Goal: Task Accomplishment & Management: Manage account settings

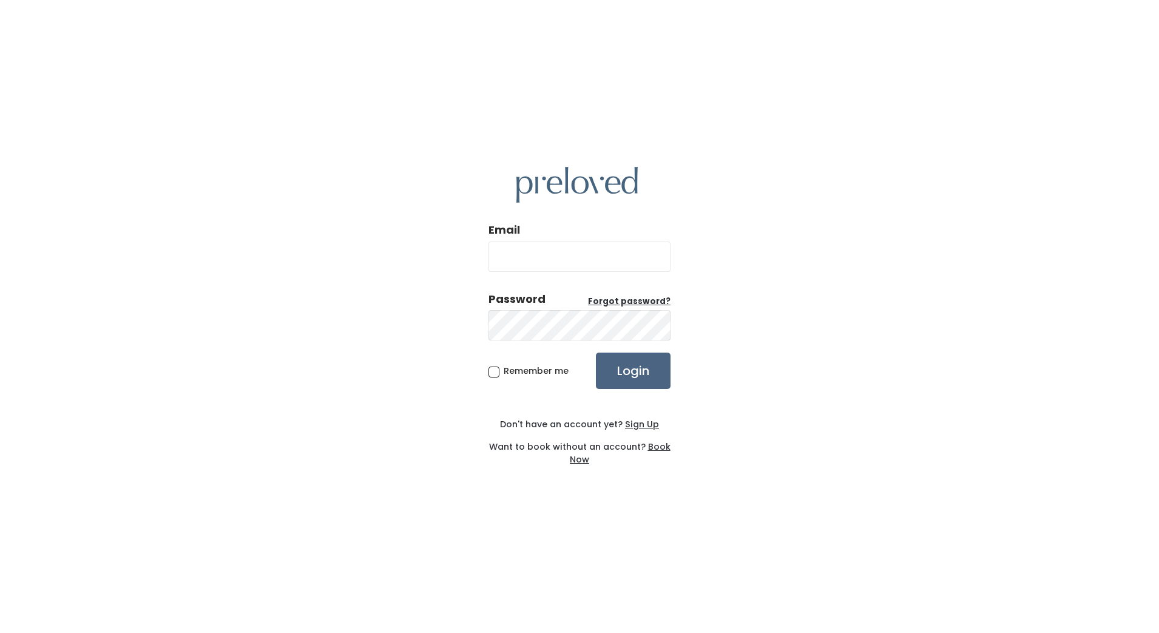
type input "[EMAIL_ADDRESS][DOMAIN_NAME]"
click at [643, 383] on input "Login" at bounding box center [633, 371] width 75 height 36
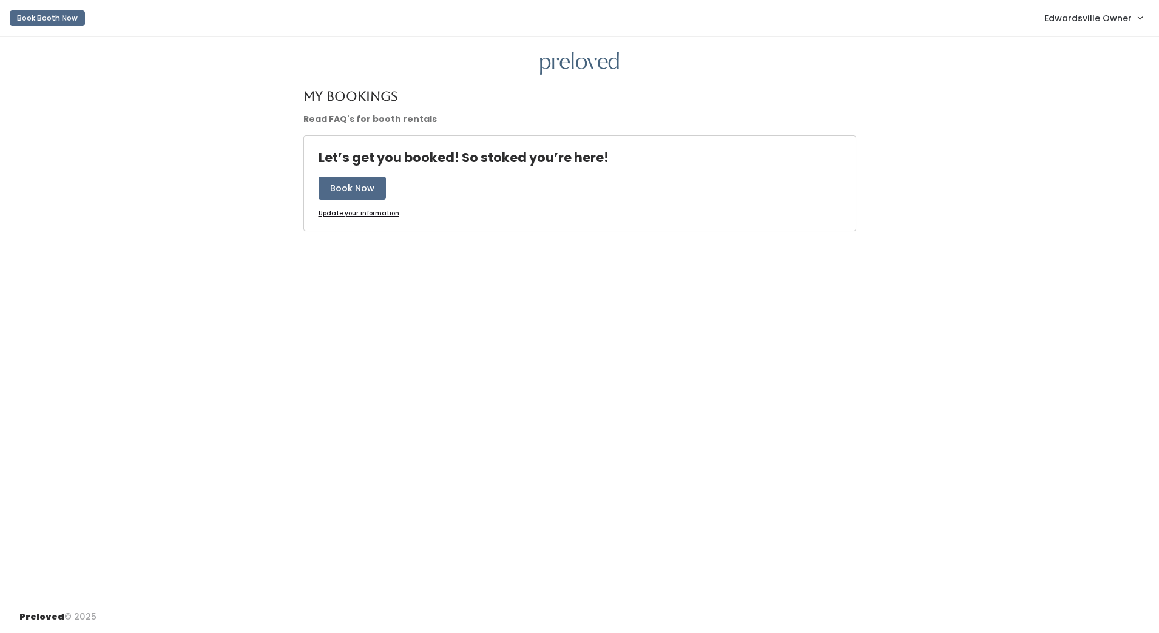
click at [1087, 22] on span "Edwardsville Owner" at bounding box center [1087, 18] width 87 height 13
click at [1083, 49] on link "Admin Home" at bounding box center [1099, 48] width 109 height 22
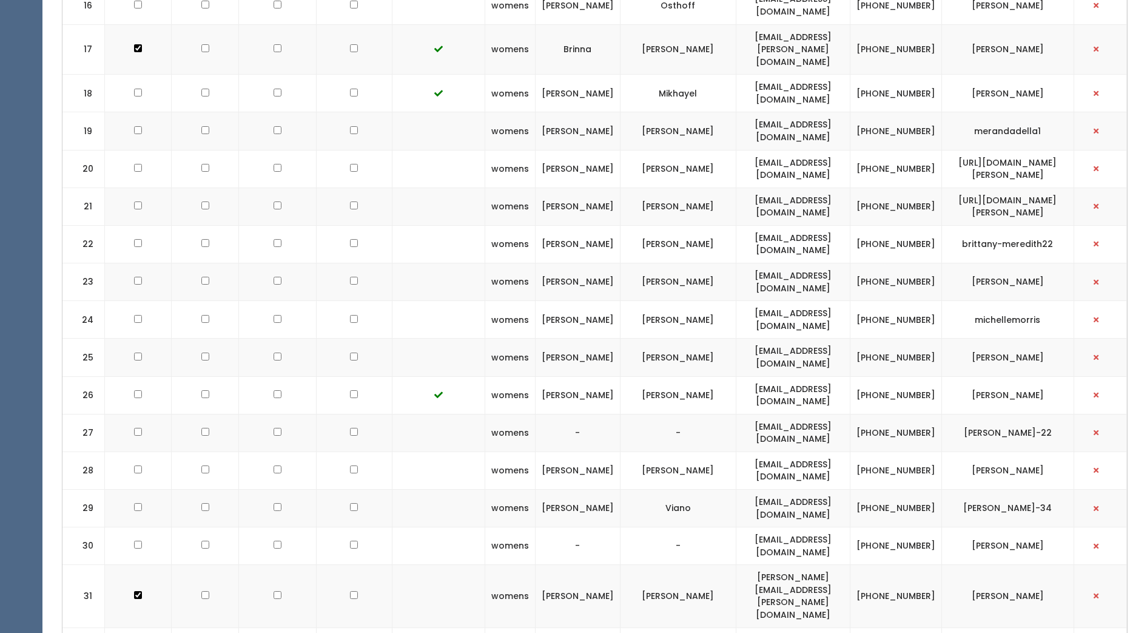
scroll to position [1092, 0]
click at [1103, 537] on button "button" at bounding box center [1097, 545] width 16 height 16
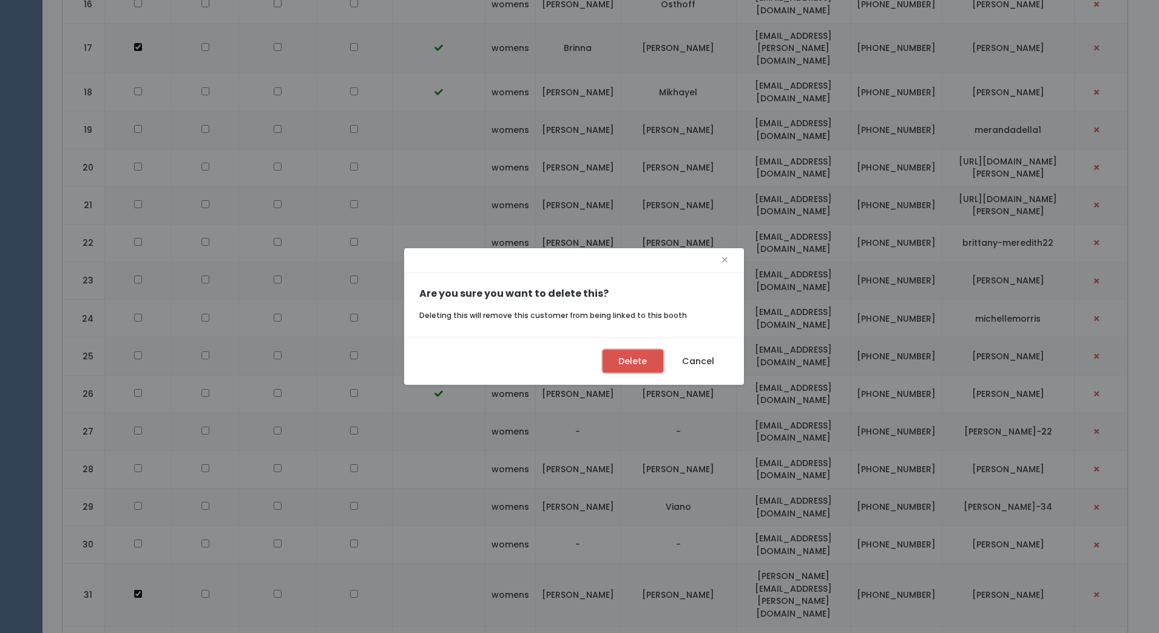
click at [630, 366] on button "Delete" at bounding box center [633, 361] width 61 height 23
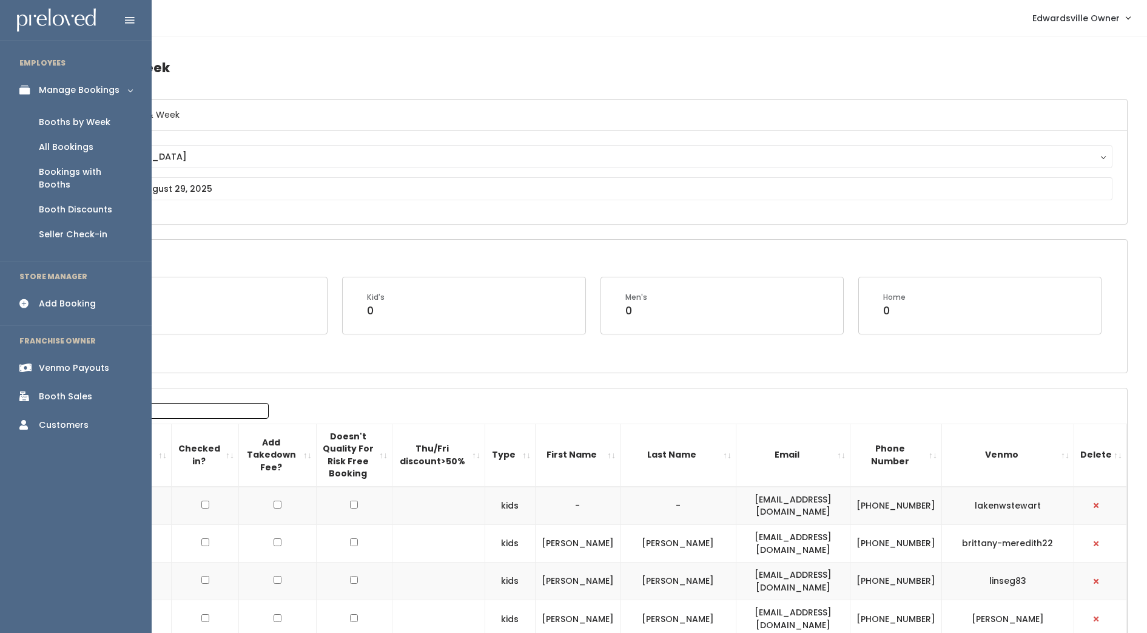
click at [42, 297] on div "Add Booking" at bounding box center [67, 303] width 57 height 13
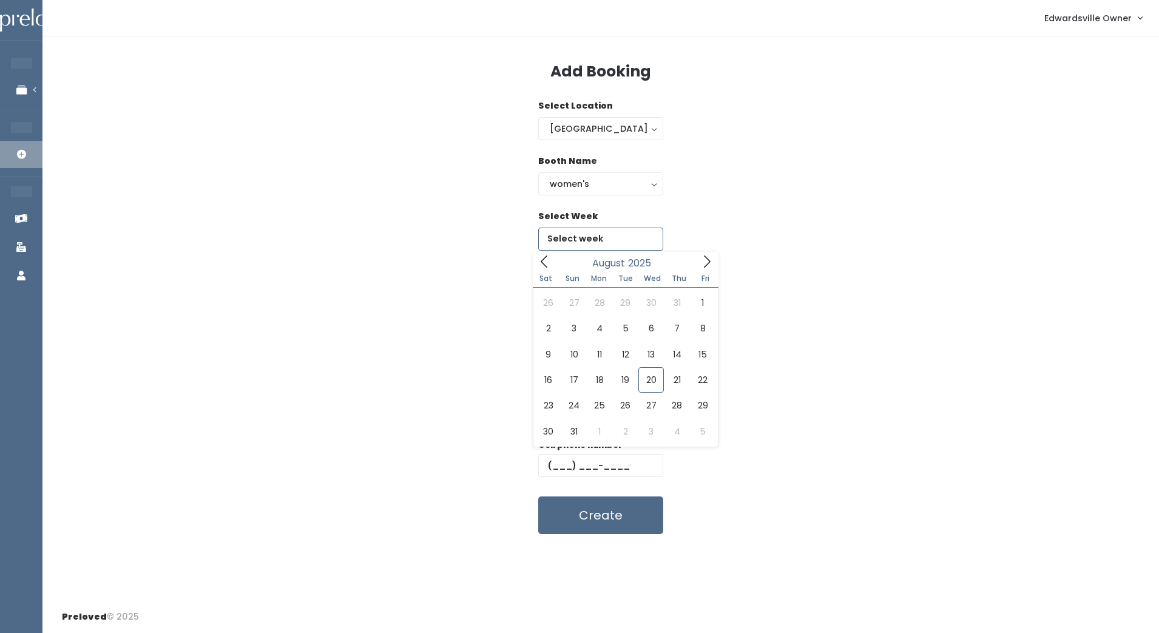
click at [618, 246] on input "text" at bounding box center [600, 239] width 125 height 23
type input "[DATE] to [DATE]"
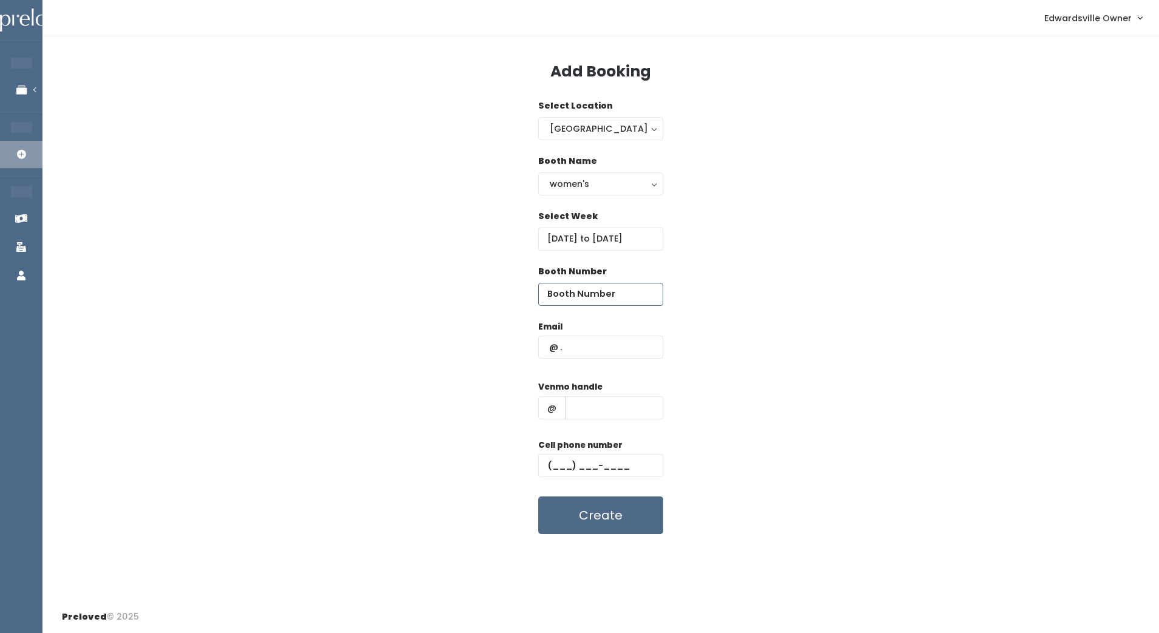
click at [583, 294] on input "number" at bounding box center [600, 294] width 125 height 23
type input "30"
click at [584, 351] on input "text" at bounding box center [600, 347] width 125 height 23
paste input "meganradae02@gmail.com"
type input "meganradae02@gmail.com"
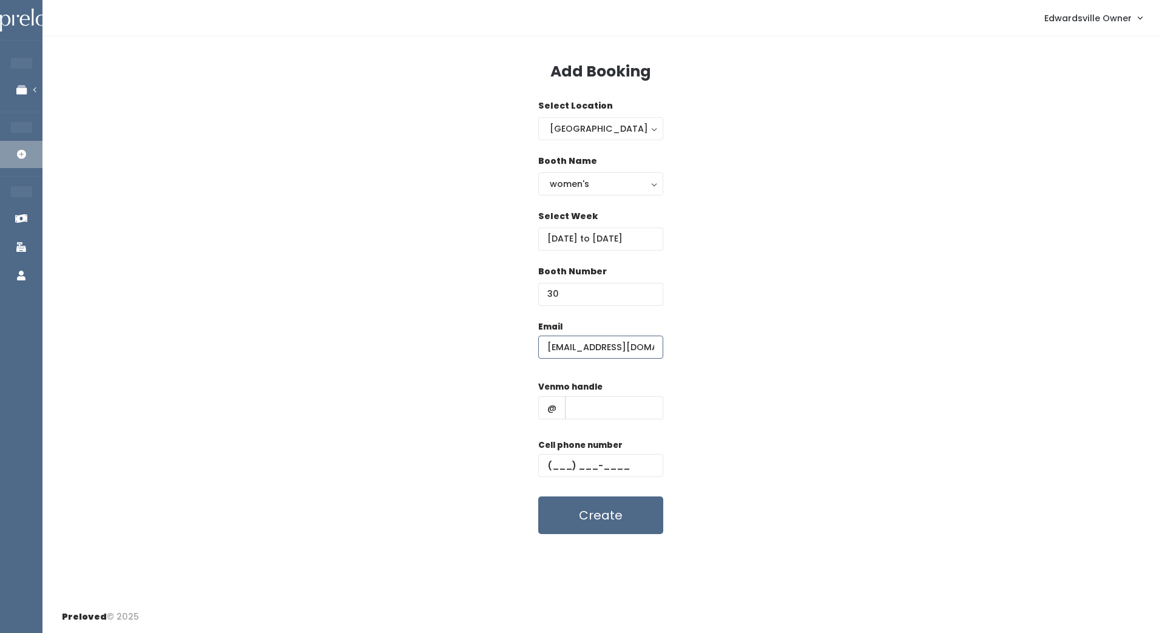
scroll to position [0, 18]
type input "megan-radae-walsh"
type input "(618) 660-7494"
type input "meganradae02@gmail.com"
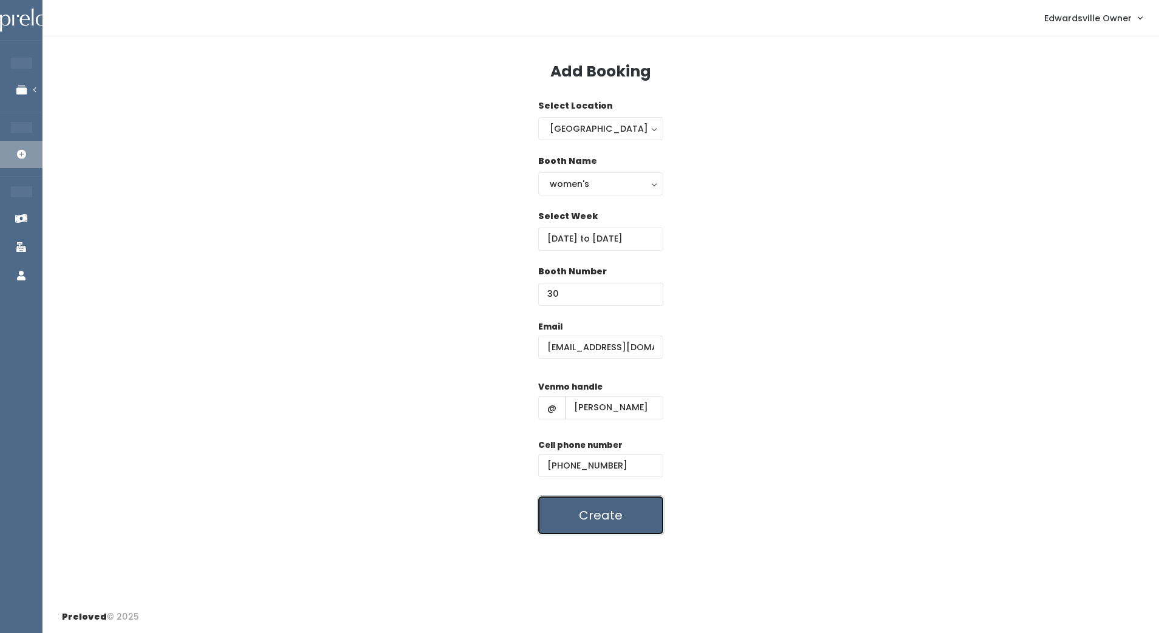
click at [620, 519] on button "Create" at bounding box center [600, 515] width 125 height 38
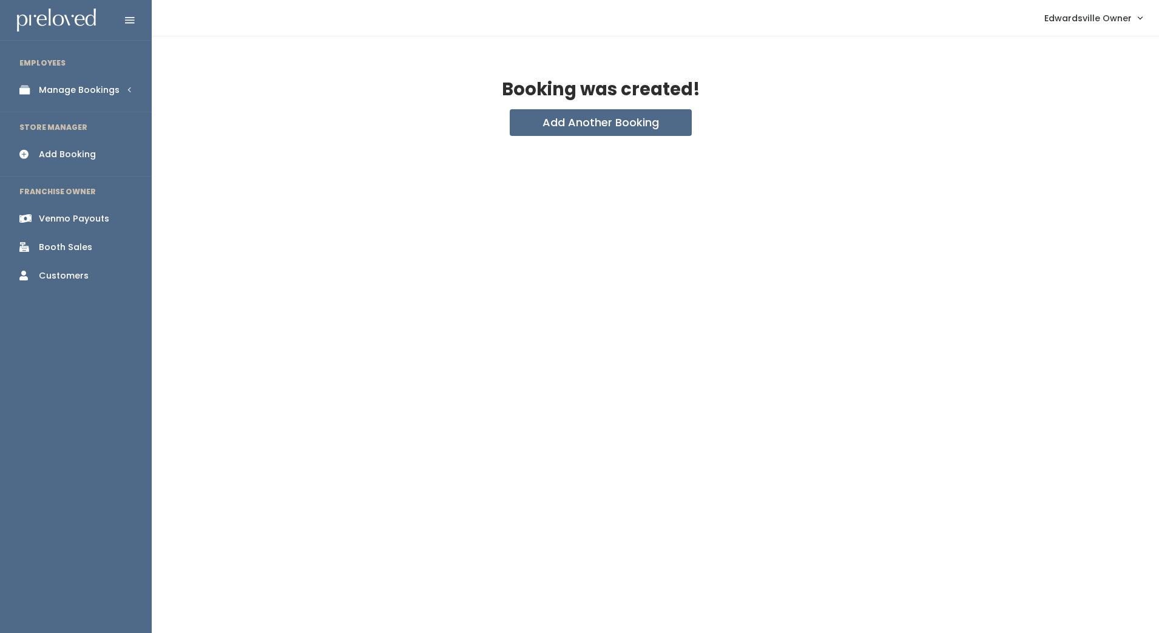
click at [76, 90] on div "Manage Bookings" at bounding box center [79, 90] width 81 height 13
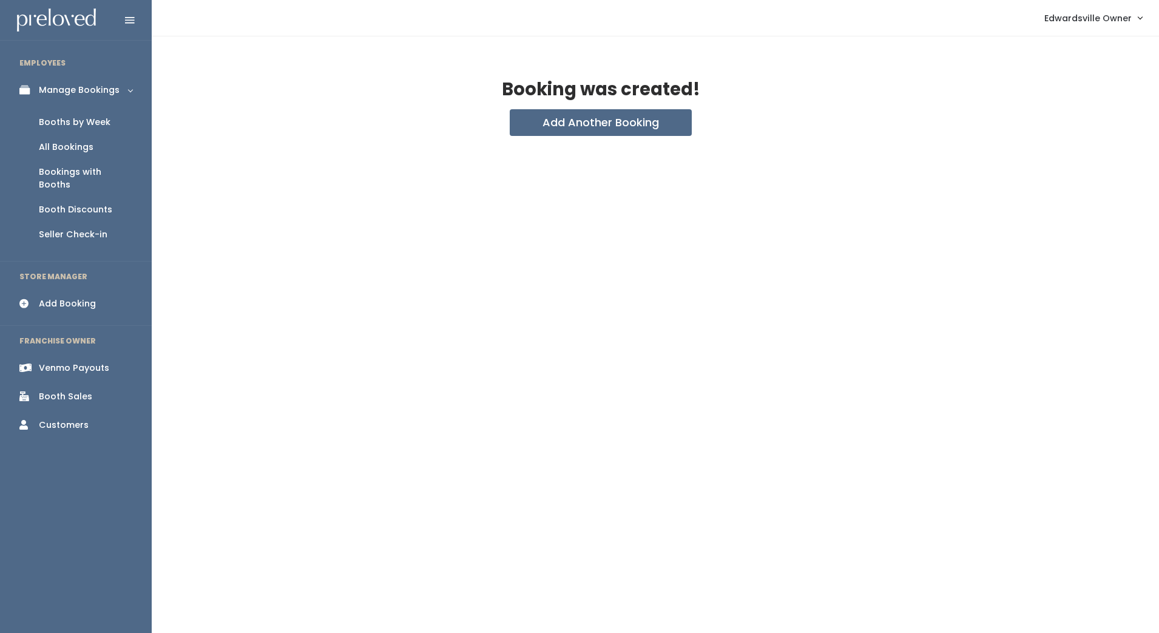
click at [91, 120] on div "Booths by Week" at bounding box center [75, 122] width 72 height 13
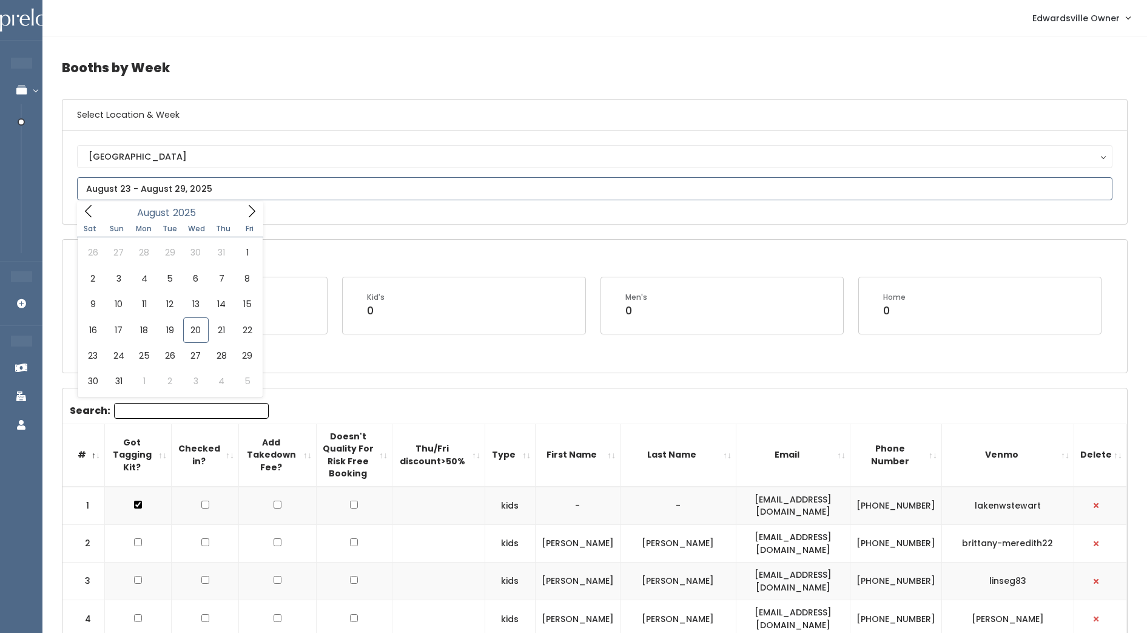
click at [205, 192] on input "text" at bounding box center [595, 188] width 1036 height 23
click at [252, 211] on icon at bounding box center [251, 210] width 13 height 13
type input "September 6 to September 12"
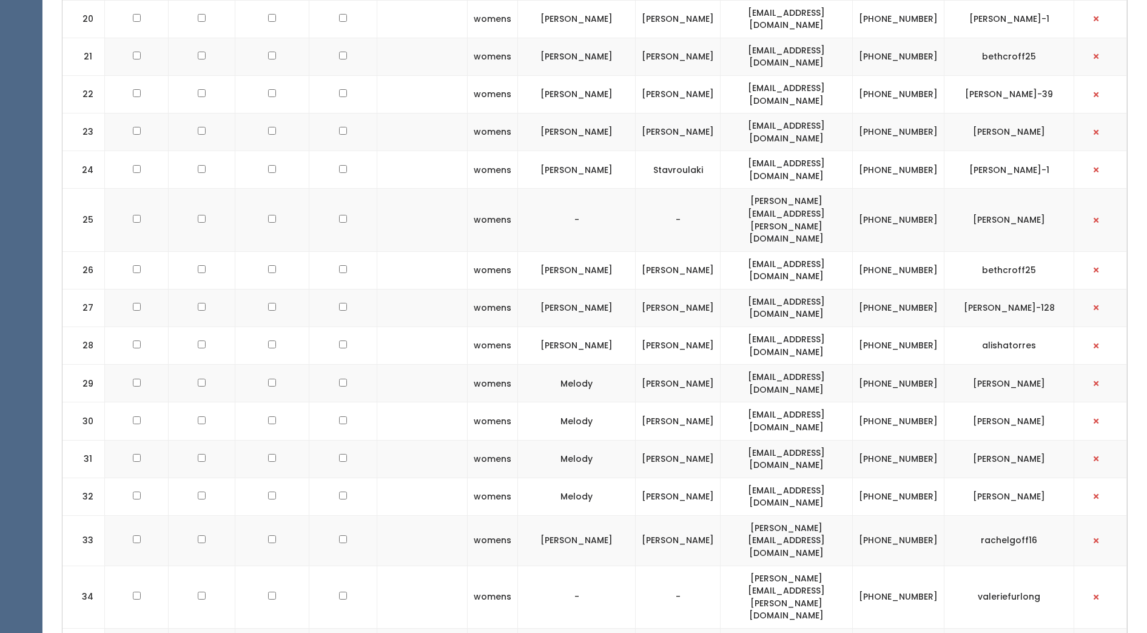
scroll to position [1079, 0]
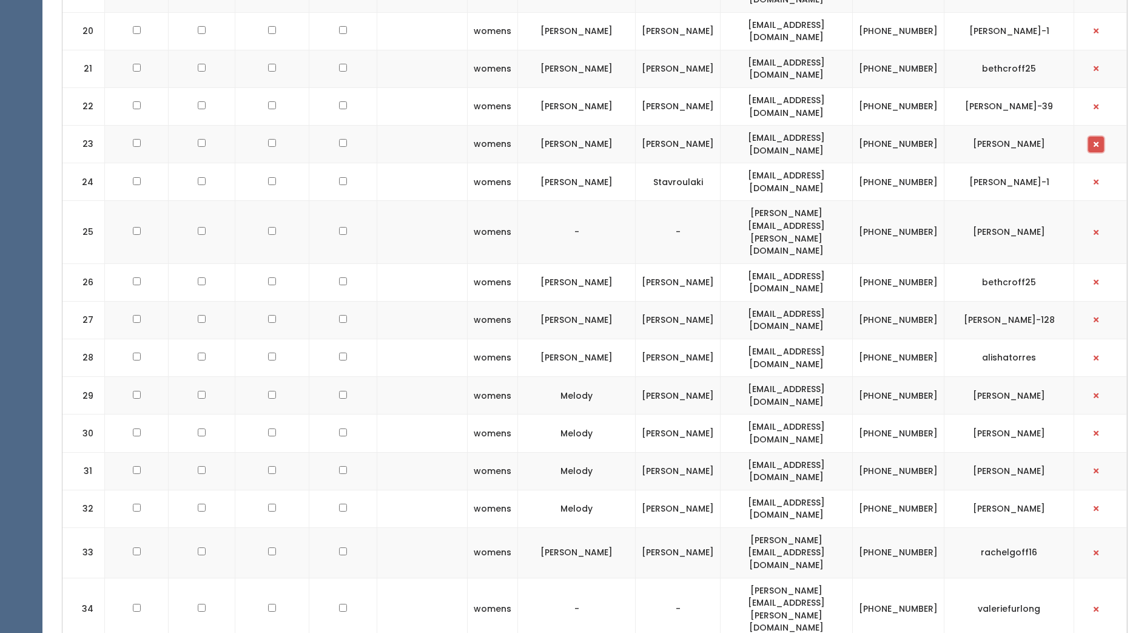
click at [1098, 143] on span "button" at bounding box center [1096, 144] width 5 height 7
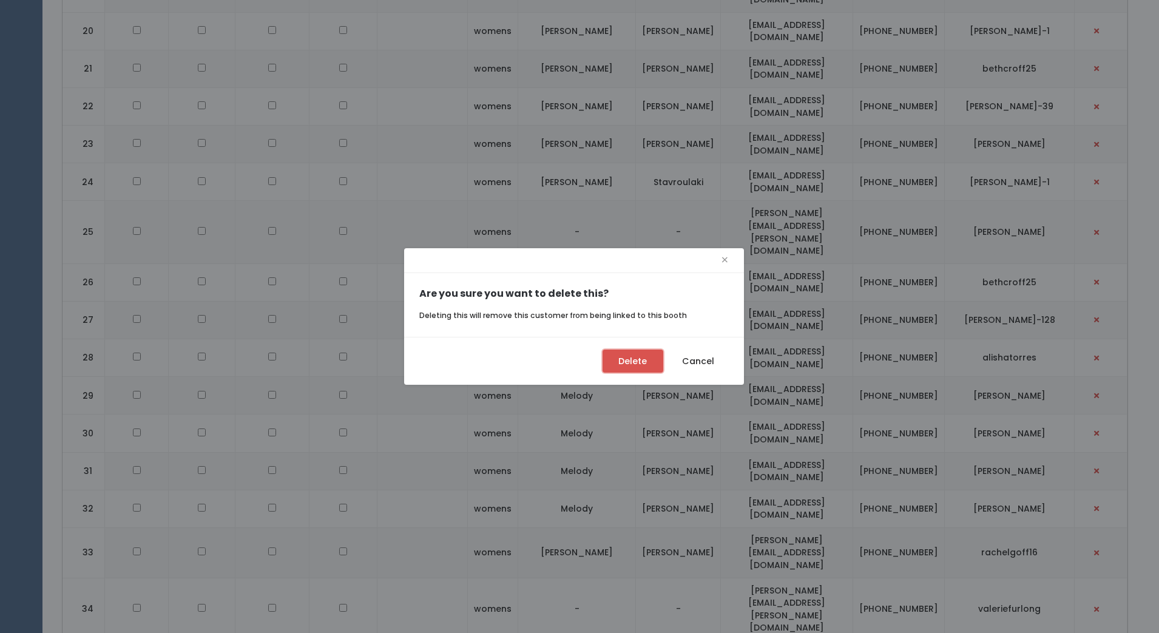
click at [634, 356] on button "Delete" at bounding box center [633, 361] width 61 height 23
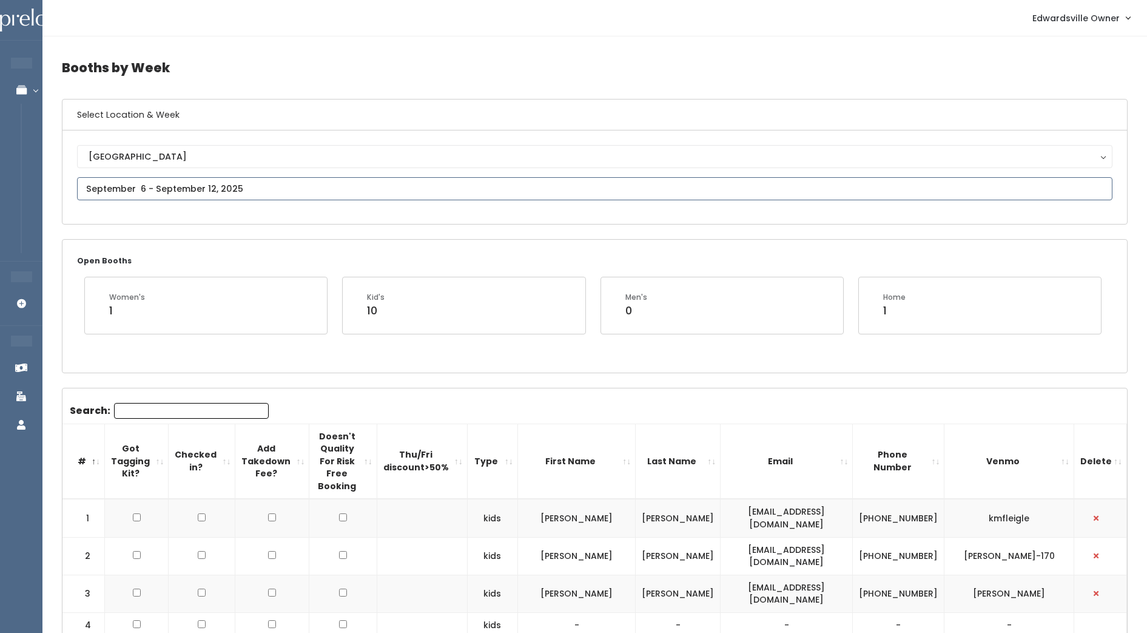
click at [389, 189] on input "text" at bounding box center [595, 188] width 1036 height 23
click at [90, 215] on icon at bounding box center [88, 213] width 13 height 13
click at [249, 210] on icon at bounding box center [251, 210] width 13 height 13
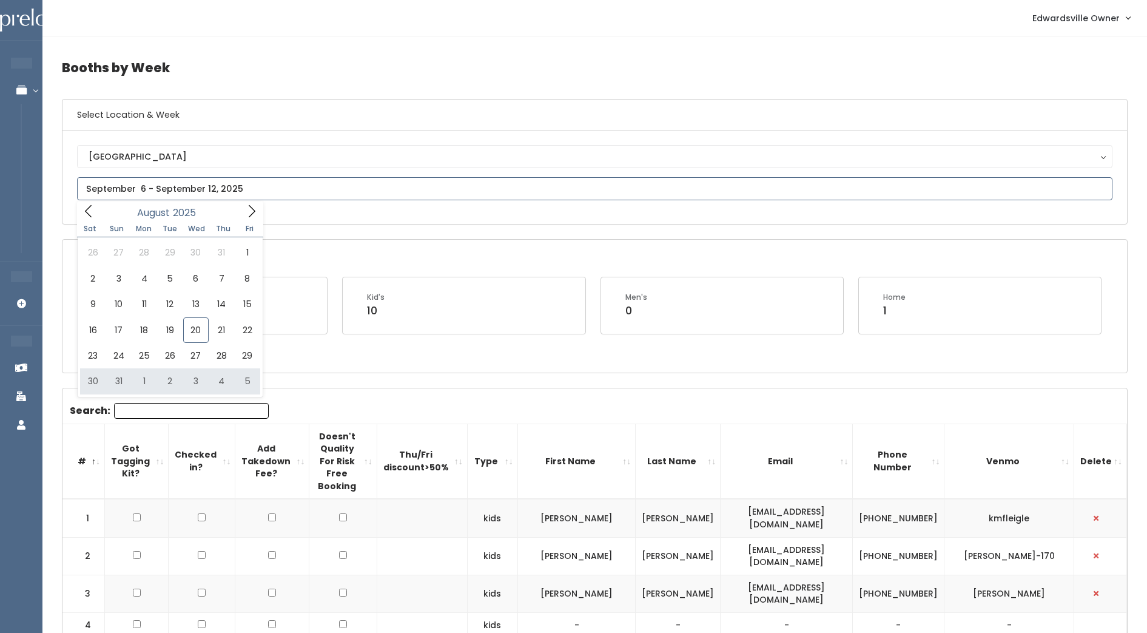
type input "August 30 to September 5"
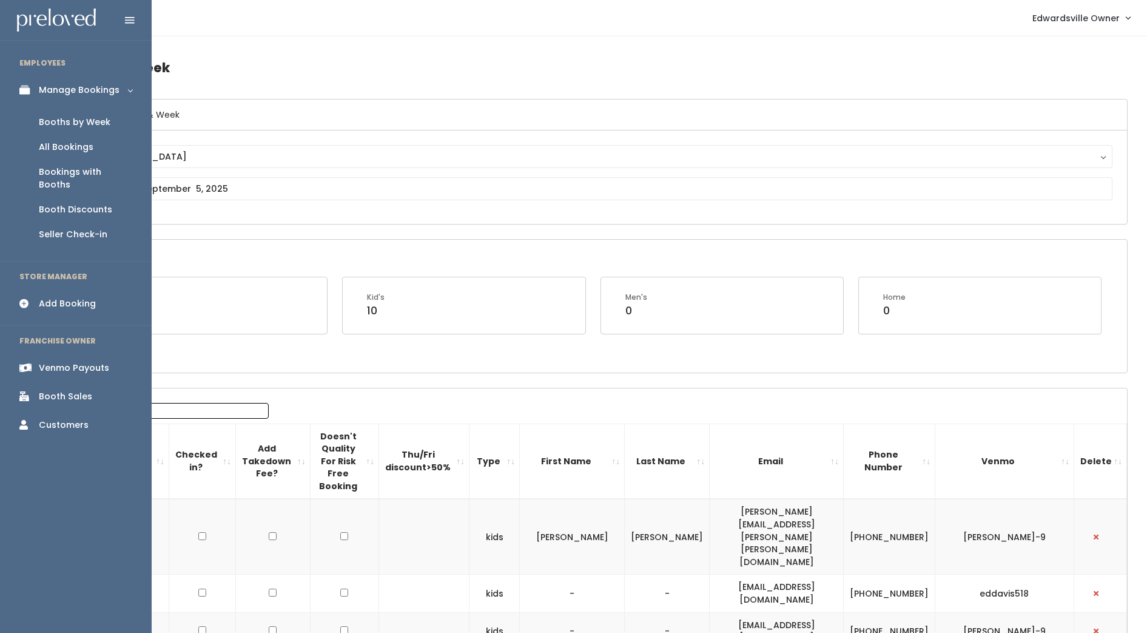
click at [35, 299] on icon at bounding box center [27, 304] width 17 height 10
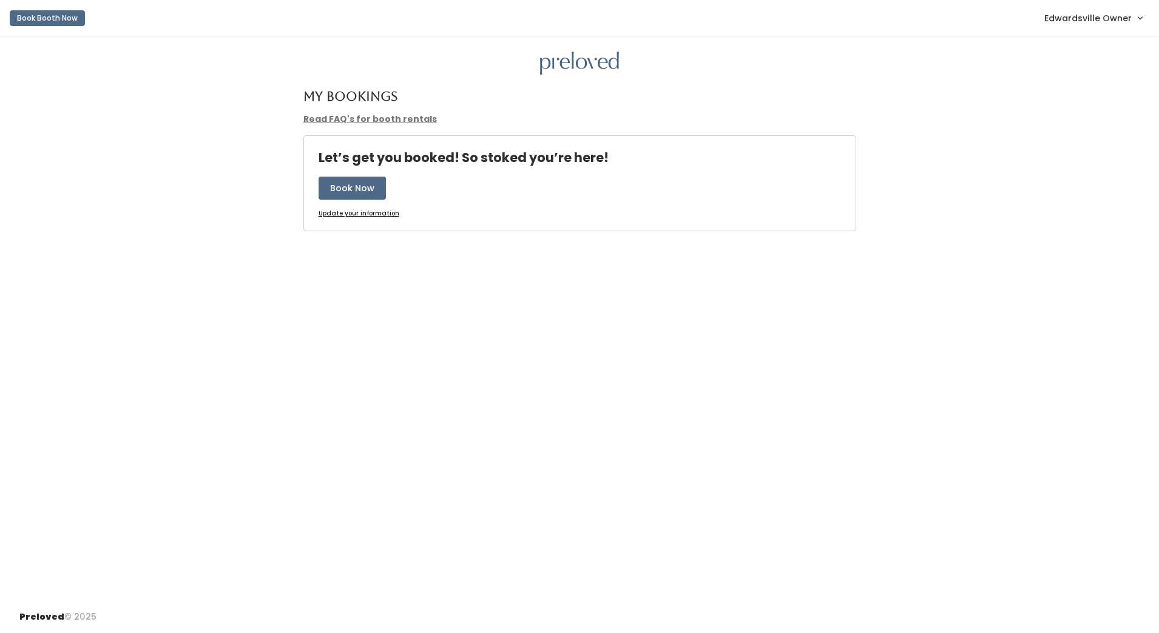
click at [1069, 29] on link "Edwardsville Owner" at bounding box center [1093, 18] width 122 height 26
click at [1069, 47] on link "Admin Home" at bounding box center [1099, 48] width 109 height 22
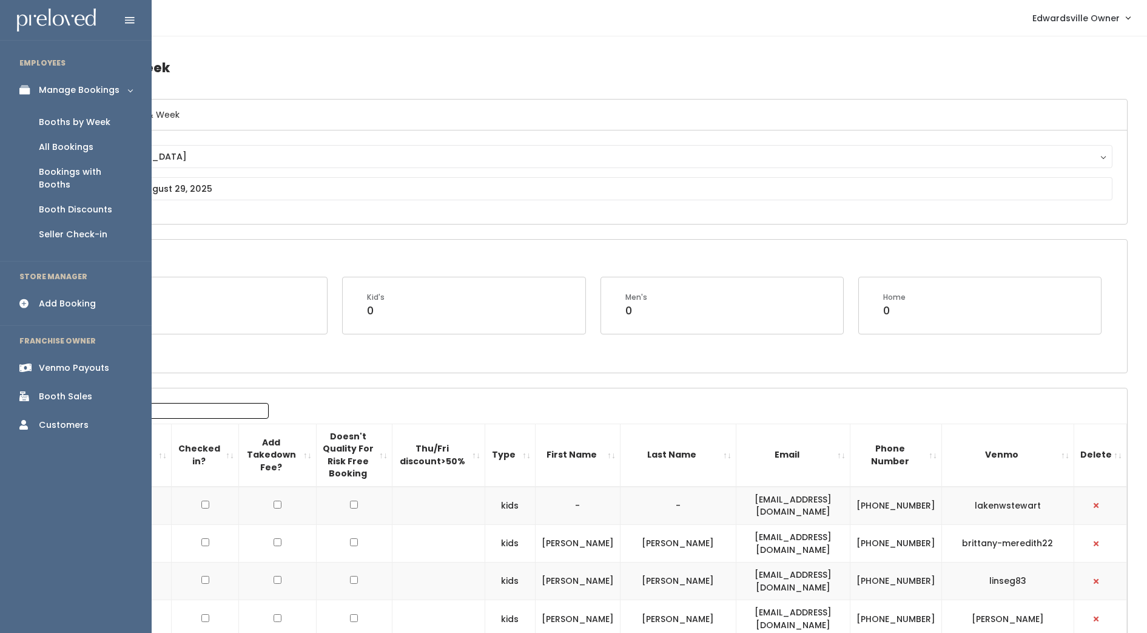
click at [61, 147] on div "All Bookings" at bounding box center [66, 147] width 55 height 13
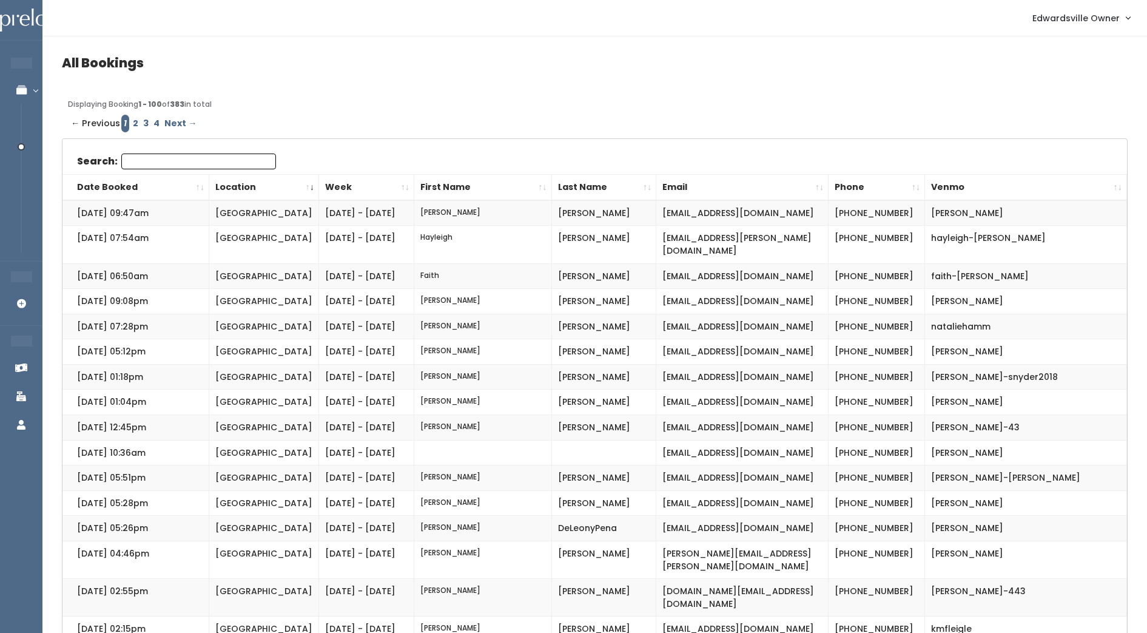
click at [201, 161] on input "Search:" at bounding box center [198, 162] width 155 height 16
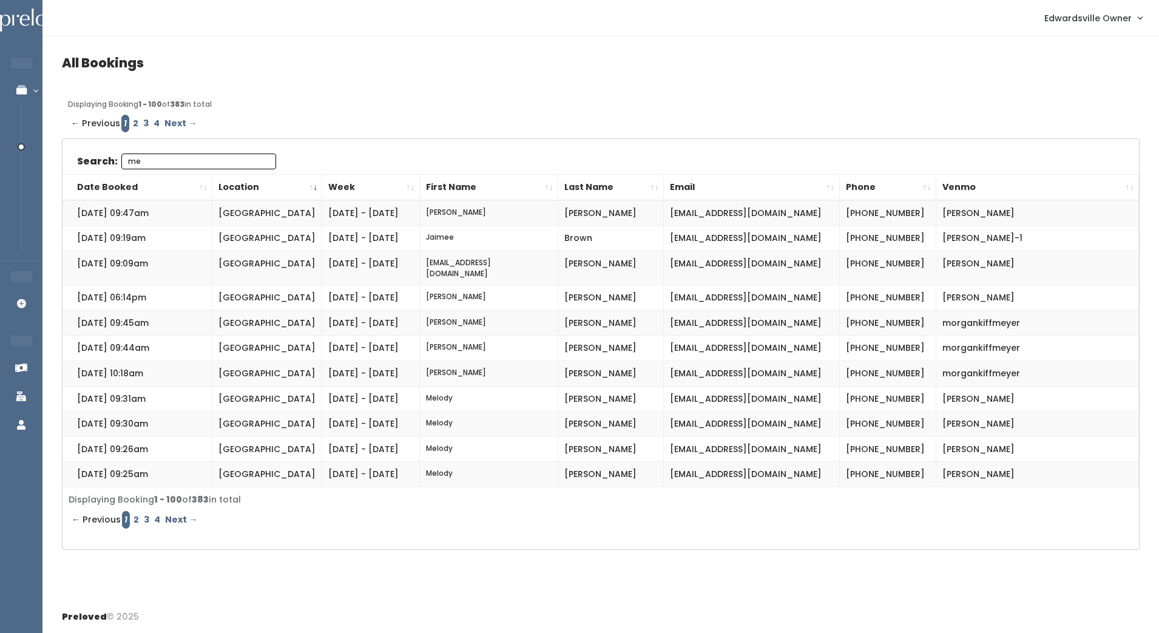
type input "m"
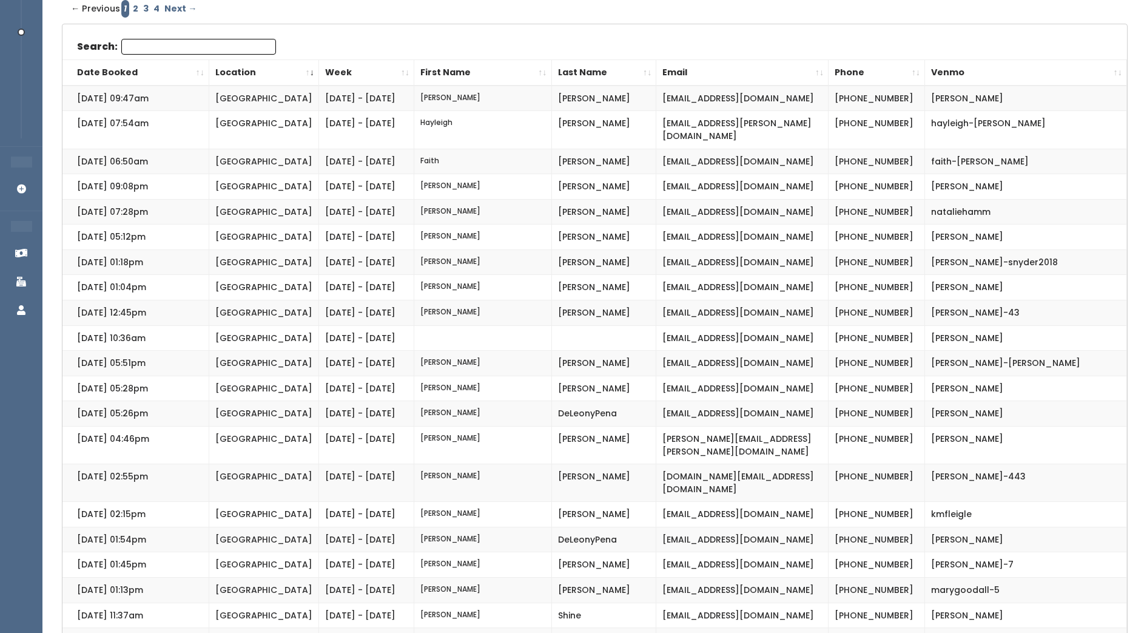
scroll to position [80, 0]
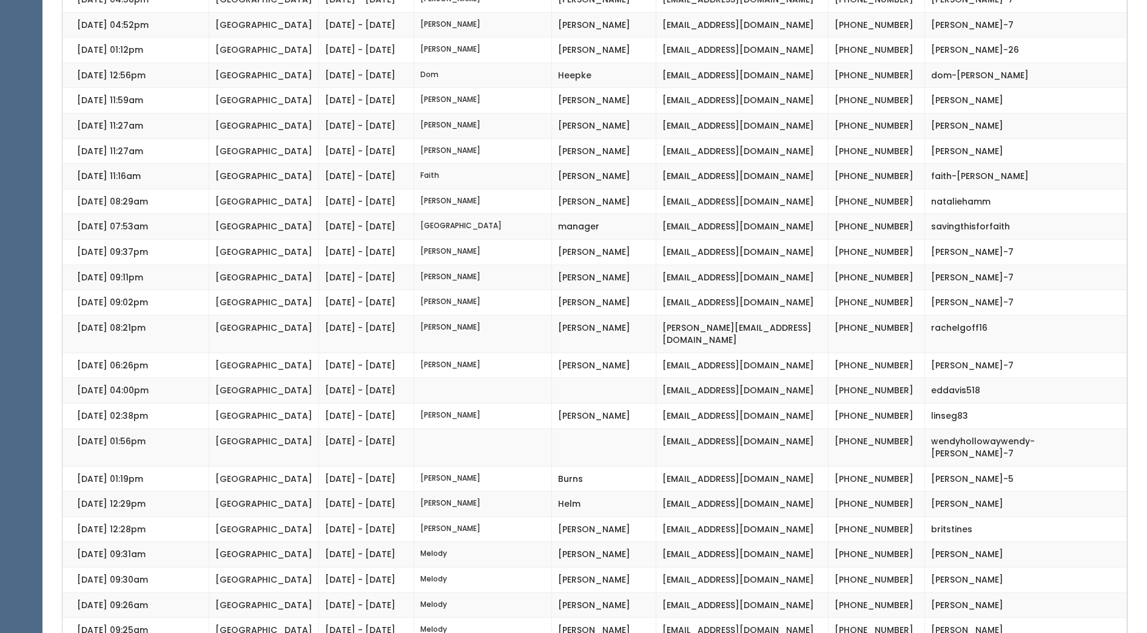
scroll to position [2204, 0]
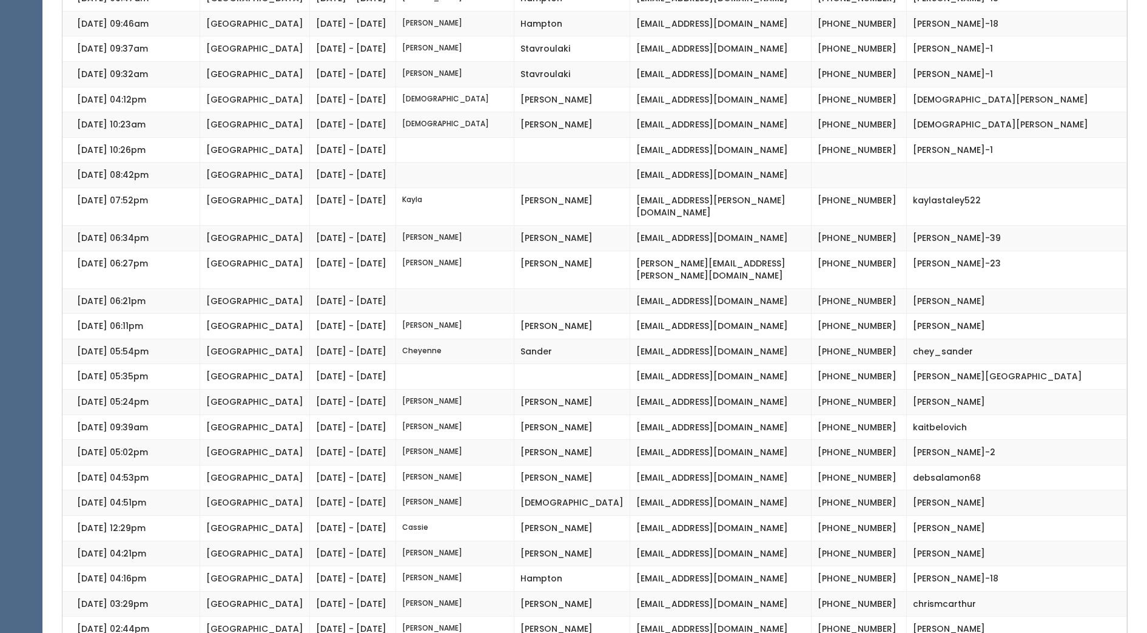
scroll to position [1547, 0]
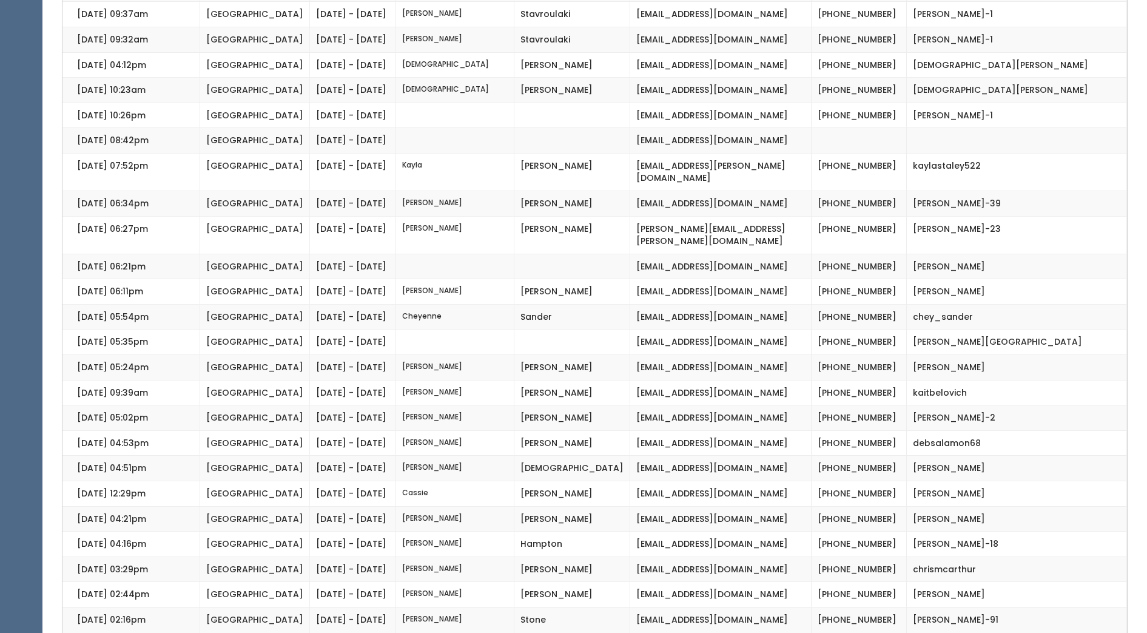
drag, startPoint x: 601, startPoint y: 556, endPoint x: 720, endPoint y: 569, distance: 120.1
drag, startPoint x: 720, startPoint y: 569, endPoint x: 698, endPoint y: 561, distance: 23.0
copy td "melissa8199@gmail.com"
drag, startPoint x: 898, startPoint y: 560, endPoint x: 961, endPoint y: 560, distance: 63.1
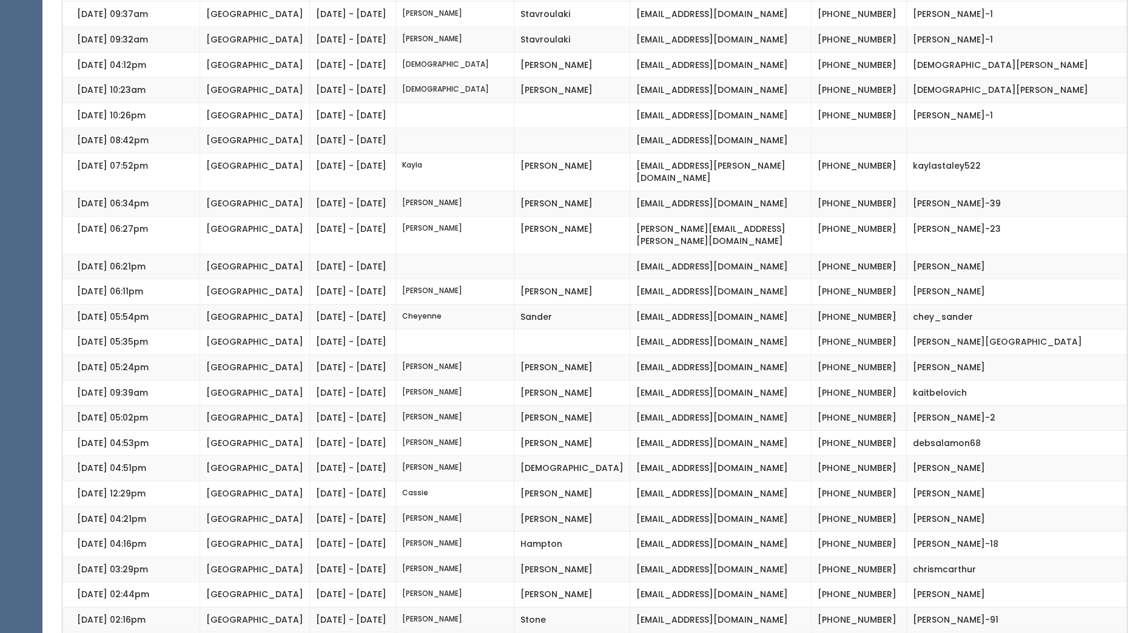
drag, startPoint x: 961, startPoint y: 560, endPoint x: 945, endPoint y: 558, distance: 16.5
copy td "melissa-pape"
drag, startPoint x: 802, startPoint y: 558, endPoint x: 866, endPoint y: 560, distance: 64.4
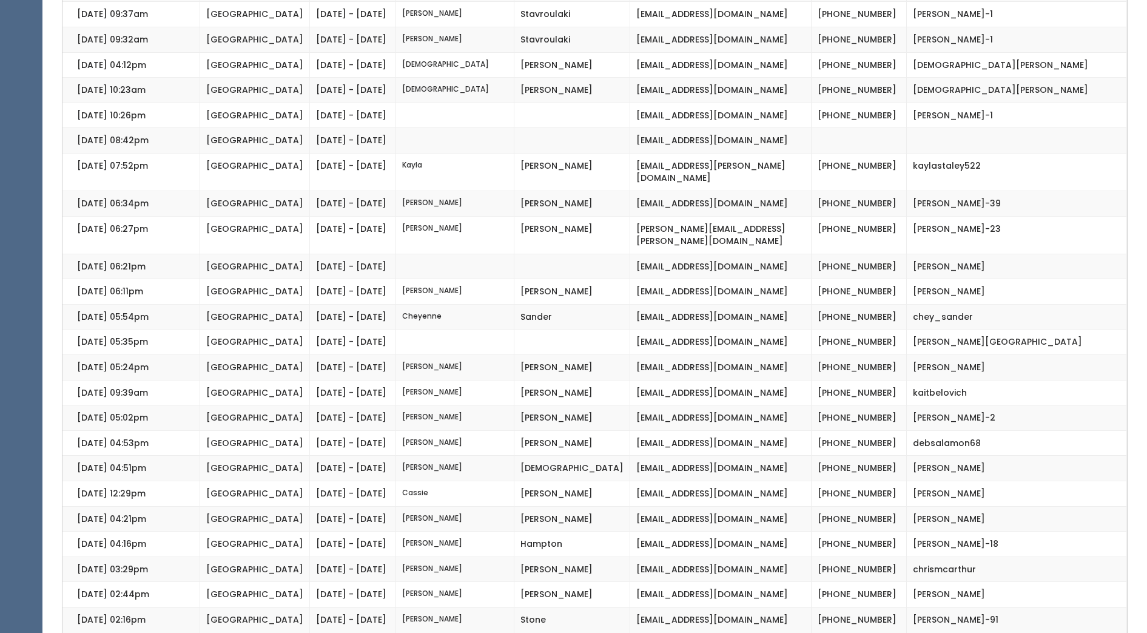
drag, startPoint x: 866, startPoint y: 560, endPoint x: 853, endPoint y: 559, distance: 13.4
copy td "(618) 977-0122"
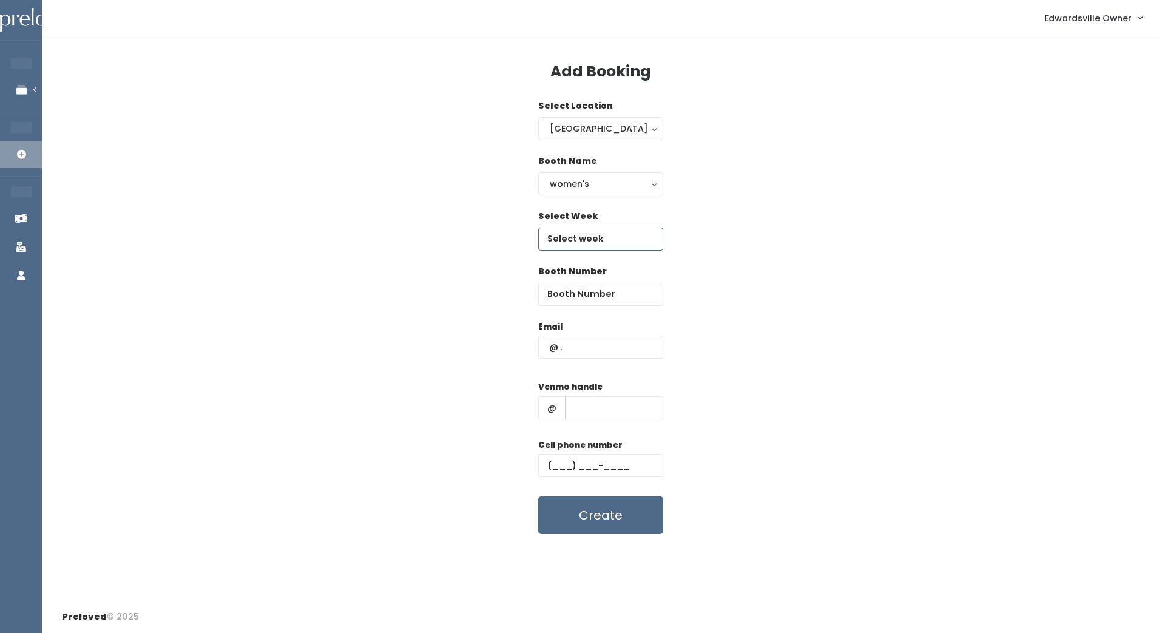
click at [640, 235] on input "text" at bounding box center [600, 239] width 125 height 23
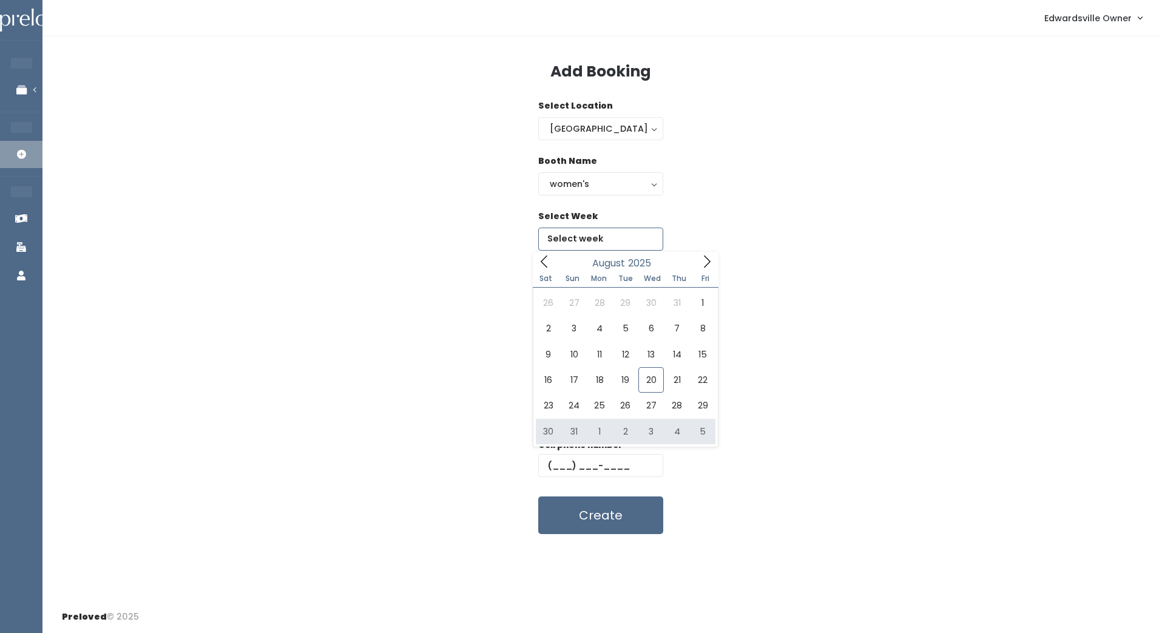
type input "[DATE] to [DATE]"
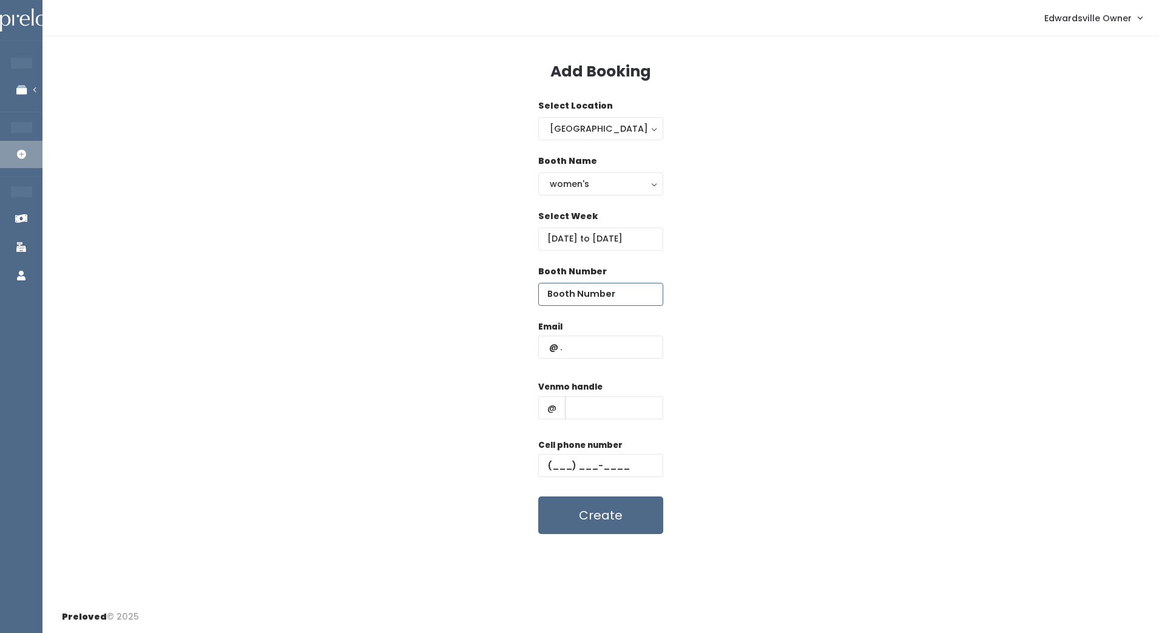
click at [604, 289] on input "number" at bounding box center [600, 294] width 125 height 23
type input "14"
click at [593, 352] on input "text" at bounding box center [600, 347] width 125 height 23
paste input "[EMAIL_ADDRESS][DOMAIN_NAME]"
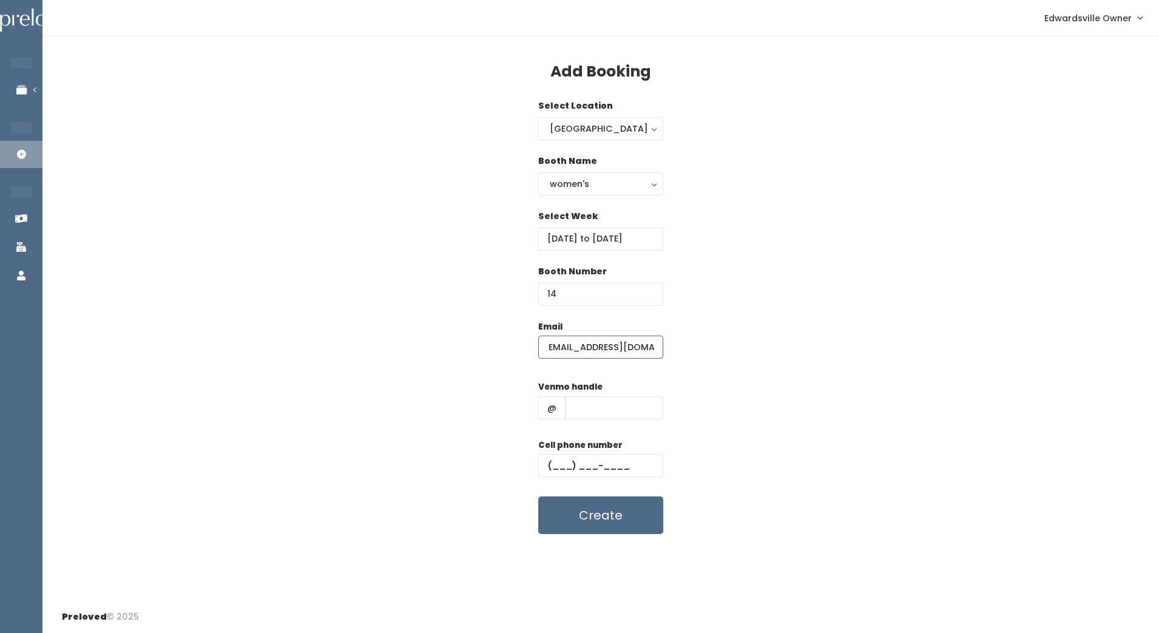
type input "[EMAIL_ADDRESS][DOMAIN_NAME]"
paste input "[PERSON_NAME]"
type input "[PERSON_NAME]"
paste input "[PHONE_NUMBER]"
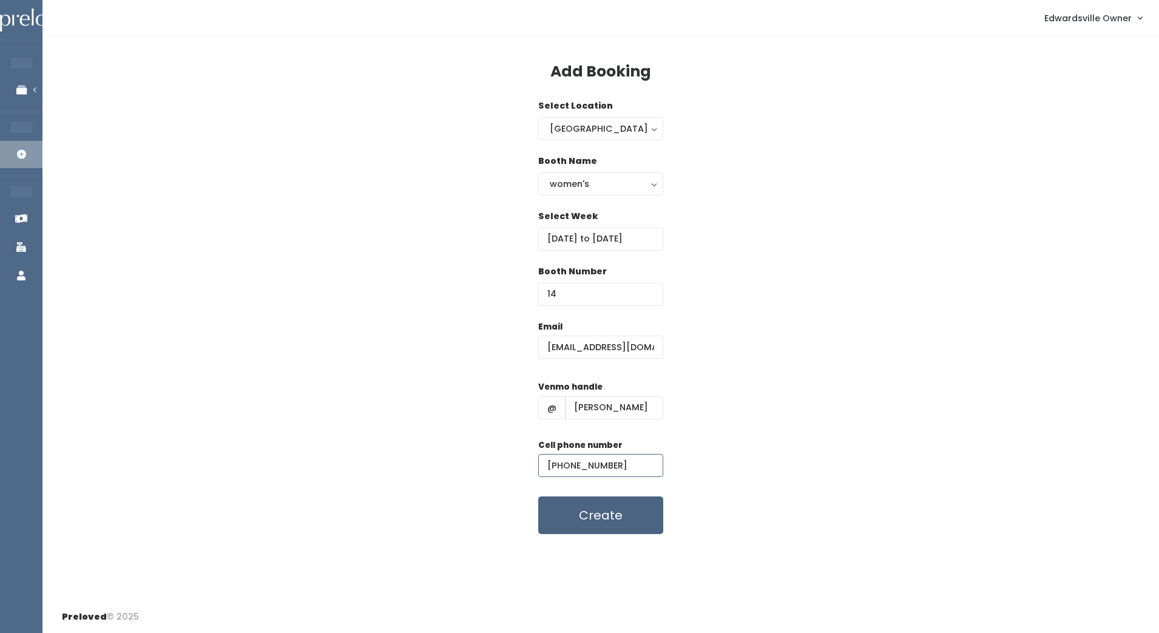
type input "[PHONE_NUMBER]"
click at [642, 524] on button "Create" at bounding box center [600, 515] width 125 height 38
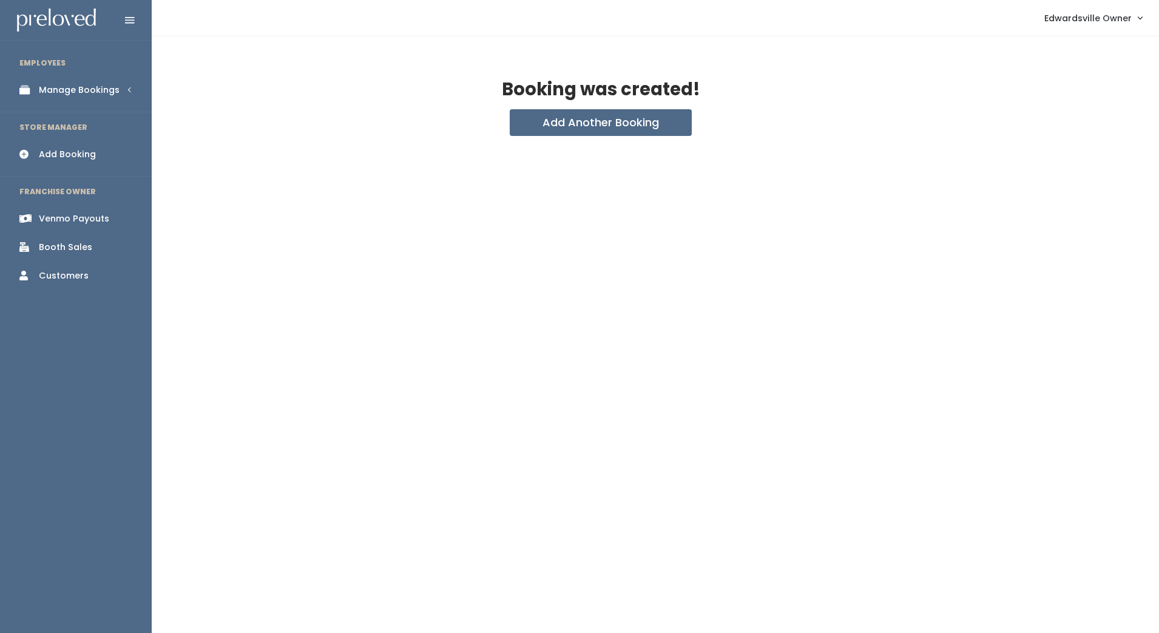
click at [68, 20] on img at bounding box center [56, 20] width 79 height 24
click at [126, 87] on link "Manage Bookings" at bounding box center [76, 89] width 152 height 27
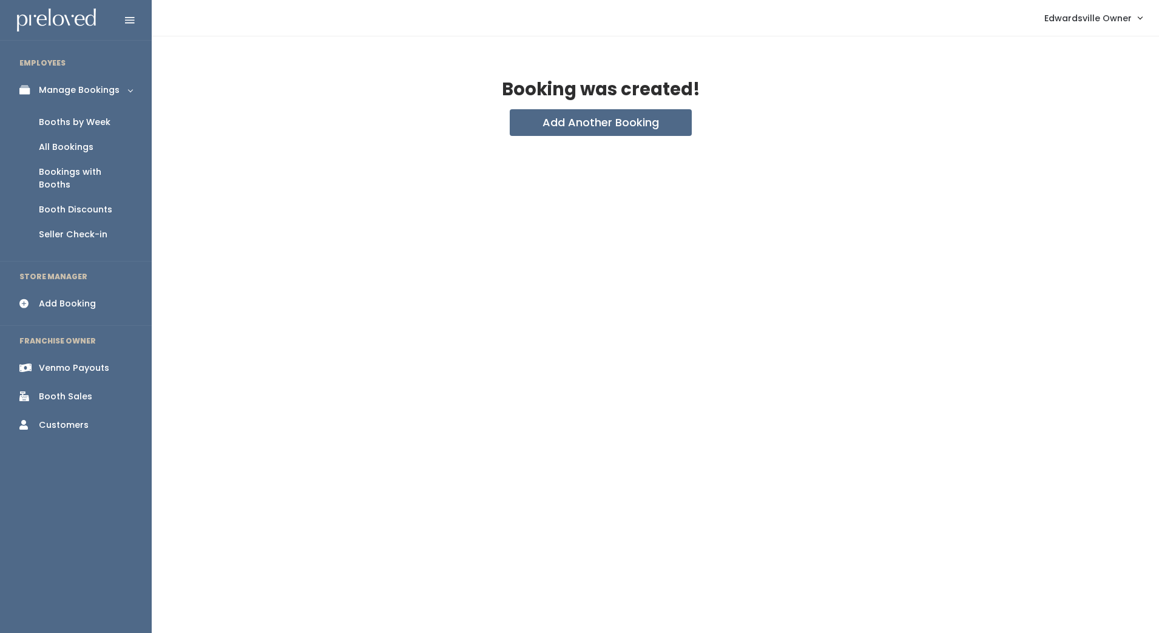
click at [73, 117] on div "Booths by Week" at bounding box center [75, 122] width 72 height 13
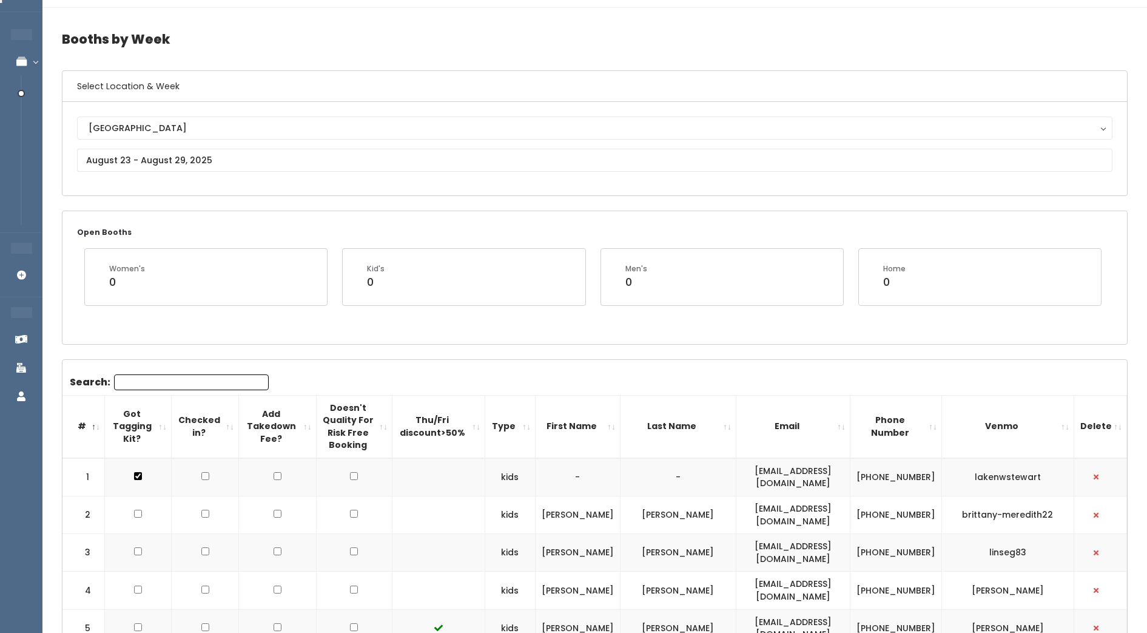
scroll to position [30, 0]
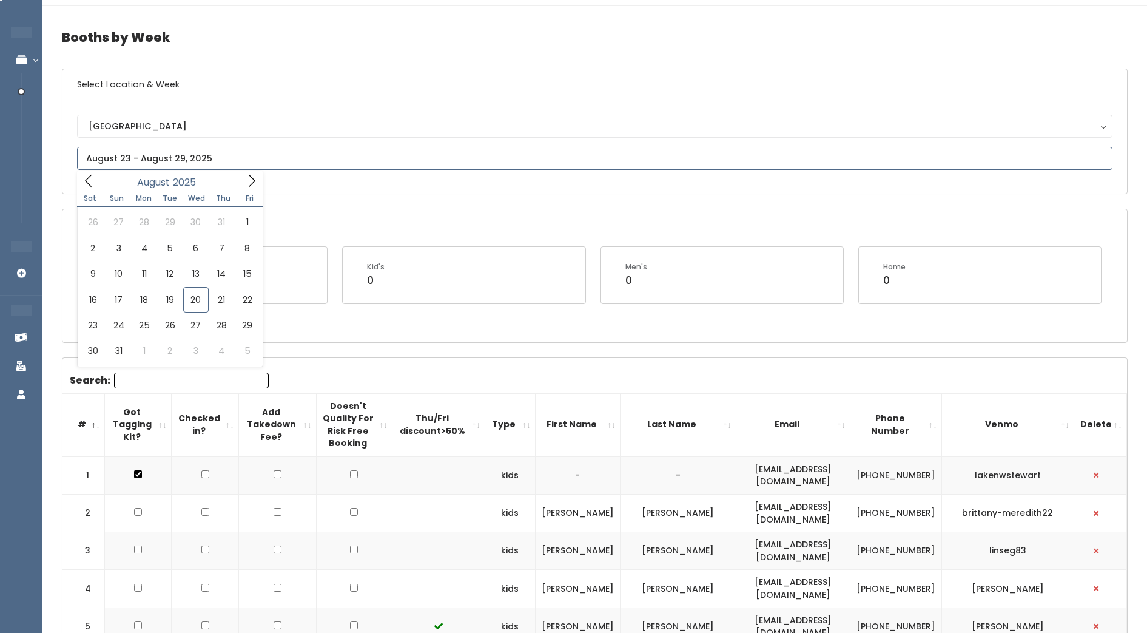
click at [123, 152] on input "text" at bounding box center [595, 158] width 1036 height 23
type input "[DATE] to [DATE]"
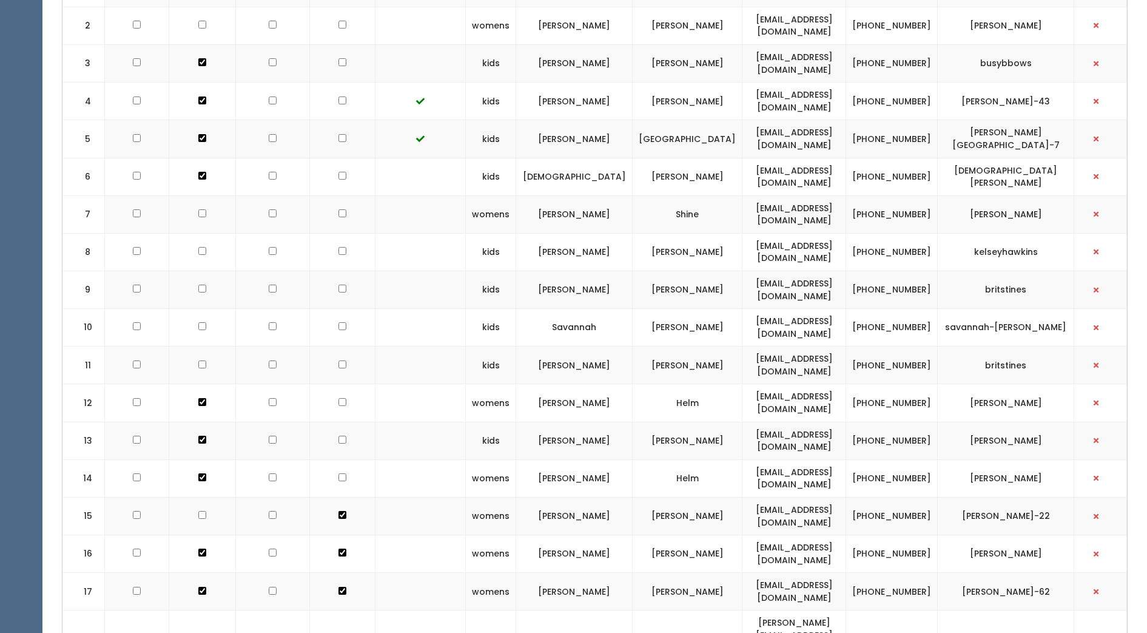
scroll to position [468, 0]
